Goal: Find specific page/section: Find specific page/section

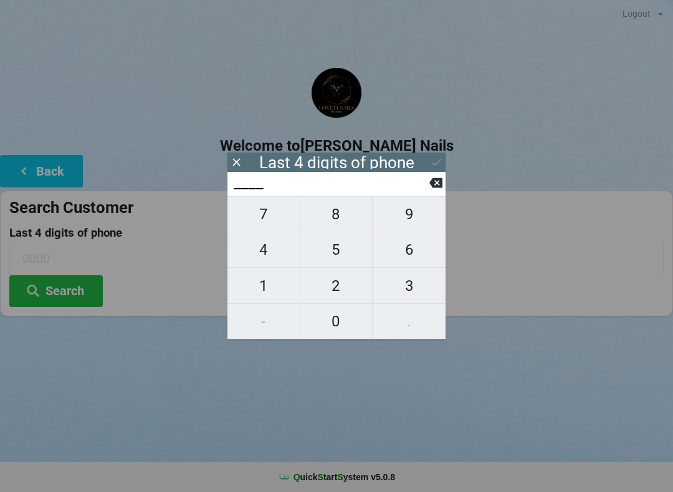
click at [414, 297] on span "3" at bounding box center [409, 286] width 73 height 26
type input "3___"
click at [409, 255] on span "6" at bounding box center [409, 250] width 73 height 26
type input "36__"
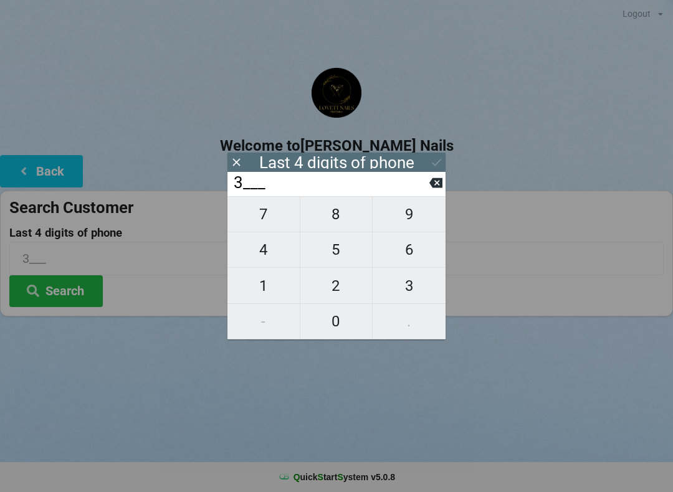
type input "36__"
click at [280, 254] on span "4" at bounding box center [263, 250] width 72 height 26
type input "364_"
click at [330, 329] on span "0" at bounding box center [336, 321] width 72 height 26
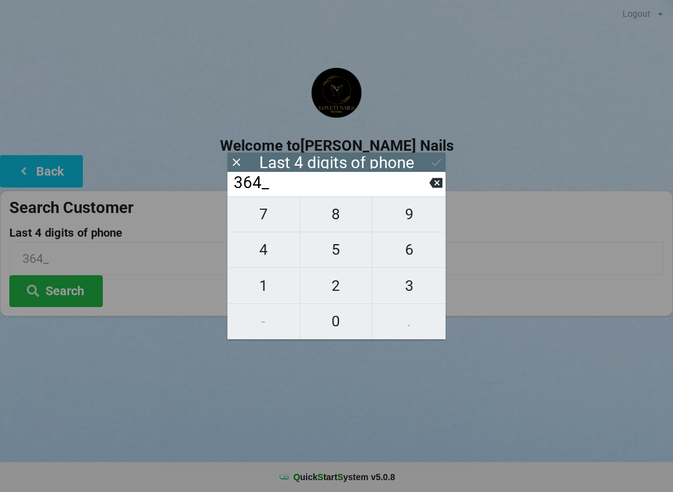
type input "3640"
click at [85, 290] on button "Search" at bounding box center [55, 291] width 93 height 32
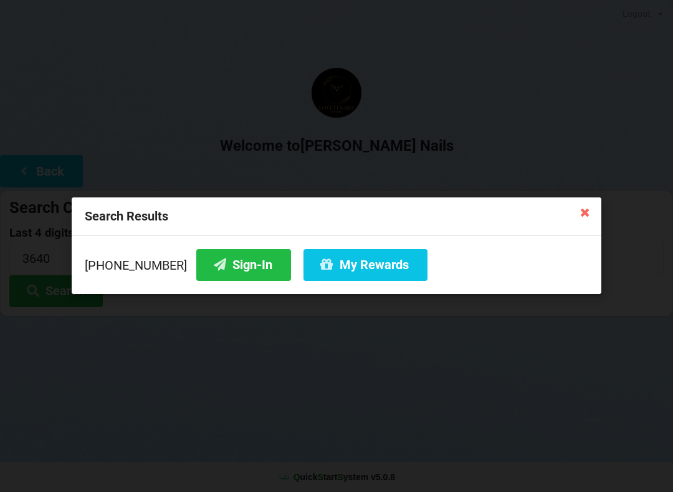
click at [245, 272] on button "Sign-In" at bounding box center [243, 265] width 95 height 32
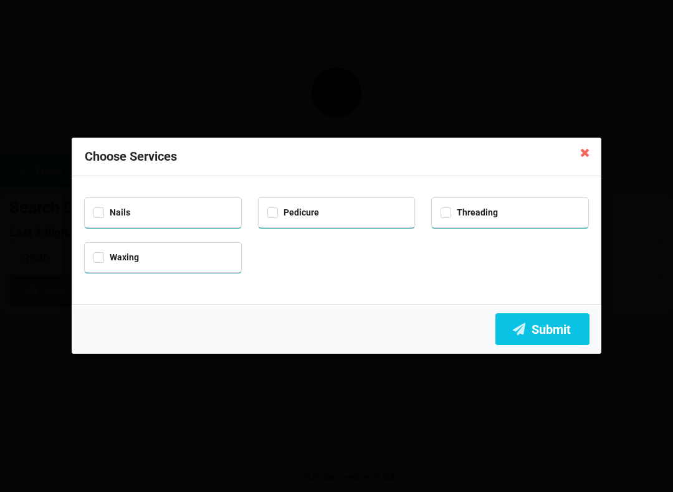
click at [201, 214] on div "Nails" at bounding box center [162, 211] width 139 height 14
checkbox input "true"
click at [545, 334] on button "Submit" at bounding box center [542, 329] width 94 height 32
